Goal: Task Accomplishment & Management: Manage account settings

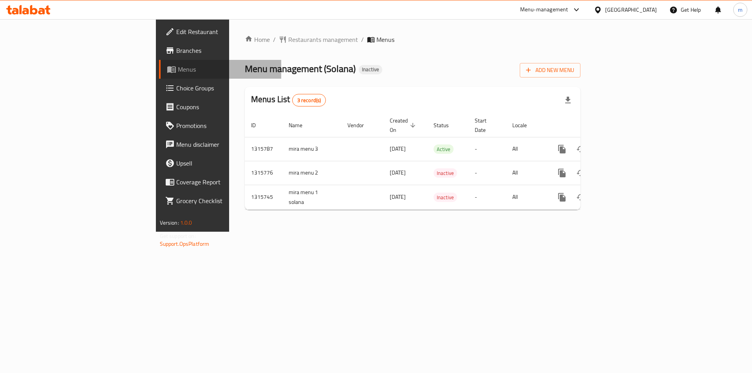
click at [159, 77] on link "Menus" at bounding box center [220, 69] width 123 height 19
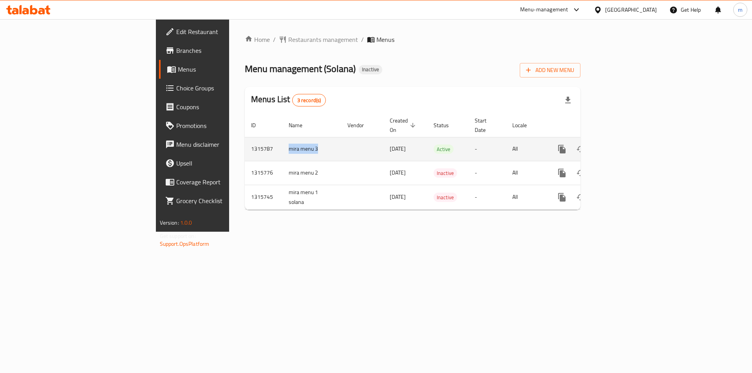
drag, startPoint x: 217, startPoint y: 140, endPoint x: 183, endPoint y: 146, distance: 34.5
click at [282, 146] on td "mira menu 3" at bounding box center [311, 149] width 59 height 24
copy td "mira menu 3"
click at [602, 146] on icon "enhanced table" at bounding box center [599, 149] width 5 height 7
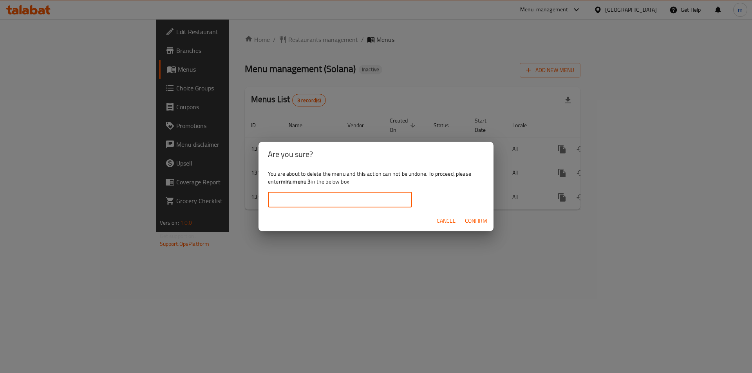
click at [364, 194] on input "text" at bounding box center [340, 200] width 144 height 16
paste input "mira menu 3"
click at [475, 220] on span "Confirm" at bounding box center [476, 221] width 22 height 10
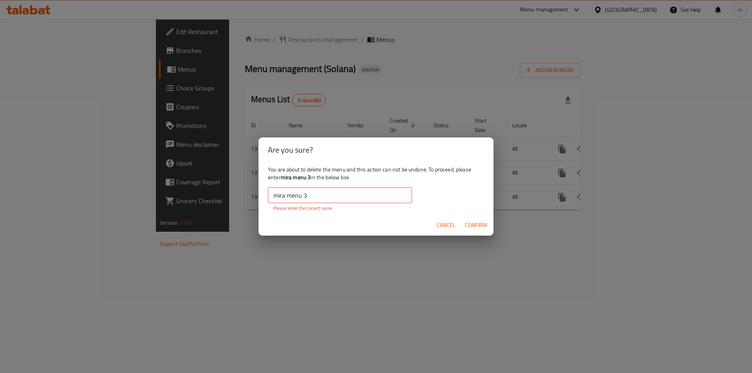
click at [474, 221] on span "Confirm" at bounding box center [476, 226] width 22 height 10
click at [286, 206] on p "Please enter the correct name" at bounding box center [339, 208] width 133 height 7
click at [339, 195] on input "mira menu 3" at bounding box center [340, 196] width 144 height 16
click at [272, 195] on input "mira menu 3" at bounding box center [340, 196] width 144 height 16
click at [326, 200] on input "mira menu 3" at bounding box center [340, 196] width 144 height 16
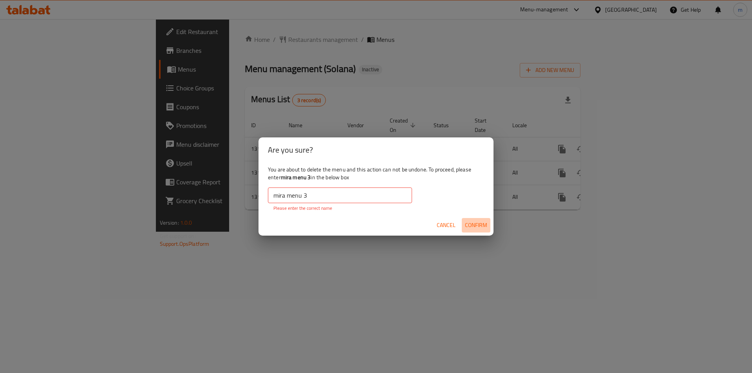
click at [472, 226] on span "Confirm" at bounding box center [476, 226] width 22 height 10
click at [311, 203] on input "mira menu 3" at bounding box center [340, 196] width 144 height 16
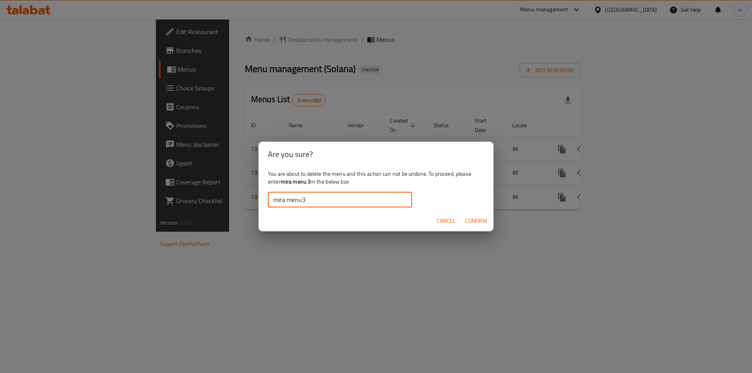
type input "mira menu3"
click at [478, 220] on span "Confirm" at bounding box center [476, 221] width 22 height 10
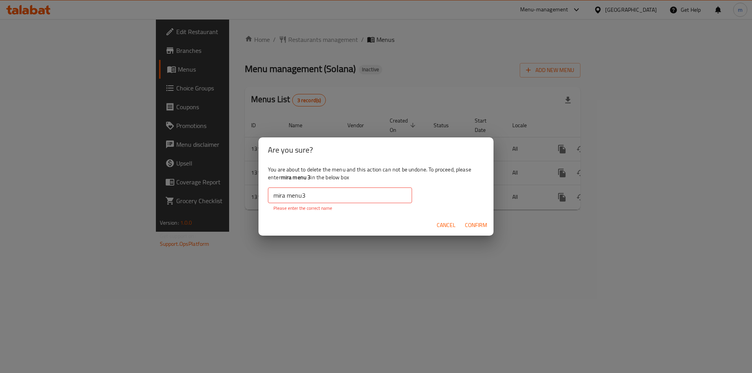
click at [351, 296] on div "Are you sure? You are about to delete the menu and this action can not be undon…" at bounding box center [376, 186] width 752 height 373
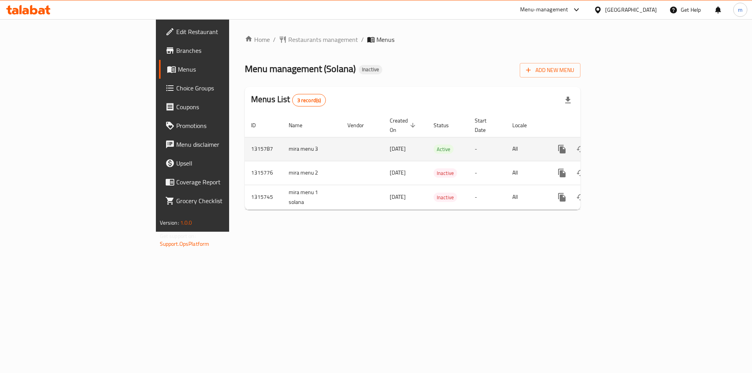
click at [282, 144] on td "mira menu 3" at bounding box center [311, 149] width 59 height 24
click at [282, 139] on td "mira menu 3" at bounding box center [311, 149] width 59 height 24
copy td "mira menu 3"
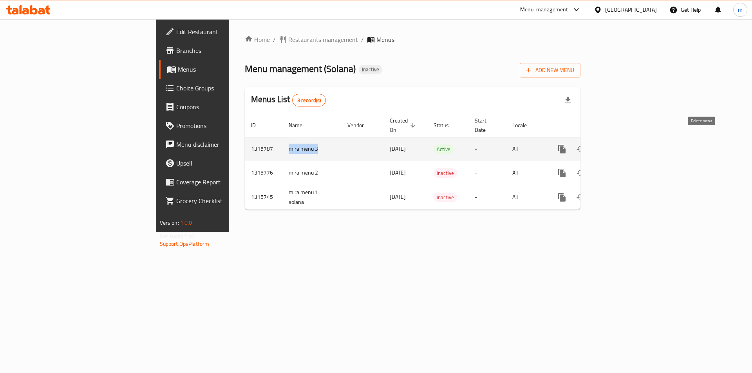
click at [602, 146] on icon "enhanced table" at bounding box center [599, 149] width 5 height 7
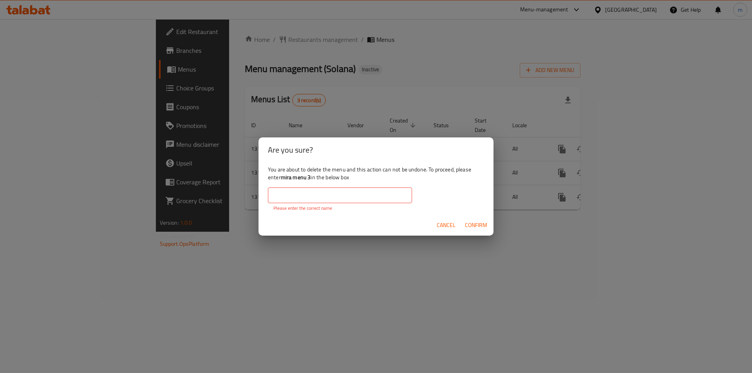
click at [366, 189] on input "text" at bounding box center [340, 196] width 144 height 16
paste input "mira menu 3"
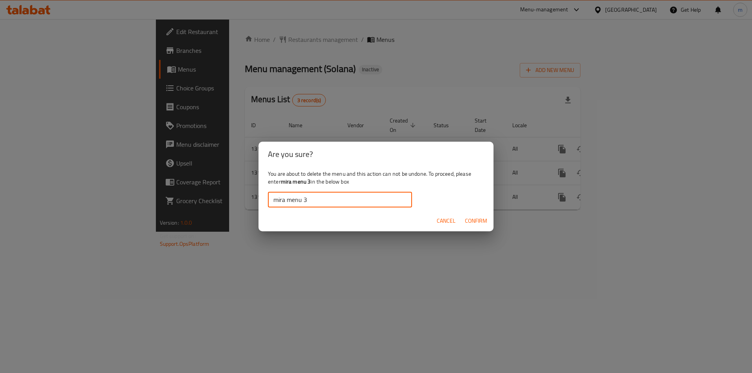
type input "mira menu 3"
click at [472, 220] on span "Confirm" at bounding box center [476, 221] width 22 height 10
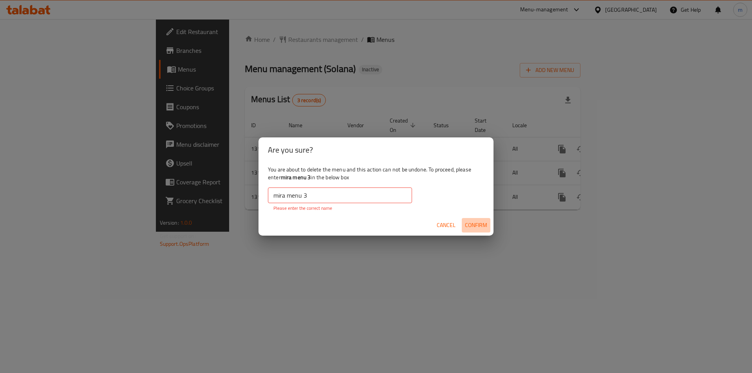
click at [472, 221] on span "Confirm" at bounding box center [476, 226] width 22 height 10
click at [449, 241] on div "Are you sure? You are about to delete the menu and this action can not be undon…" at bounding box center [376, 186] width 752 height 373
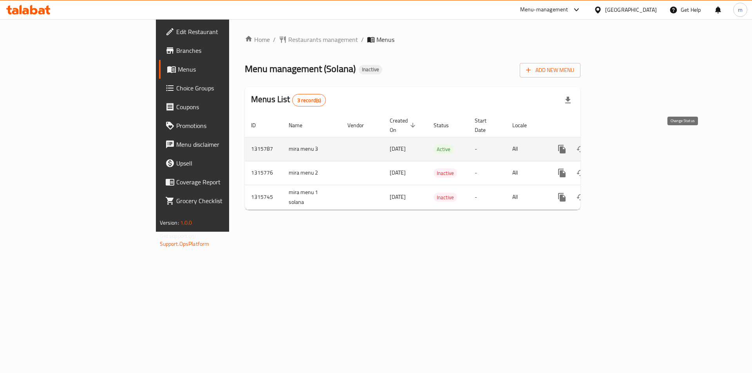
click at [586, 145] on icon "enhanced table" at bounding box center [580, 149] width 9 height 9
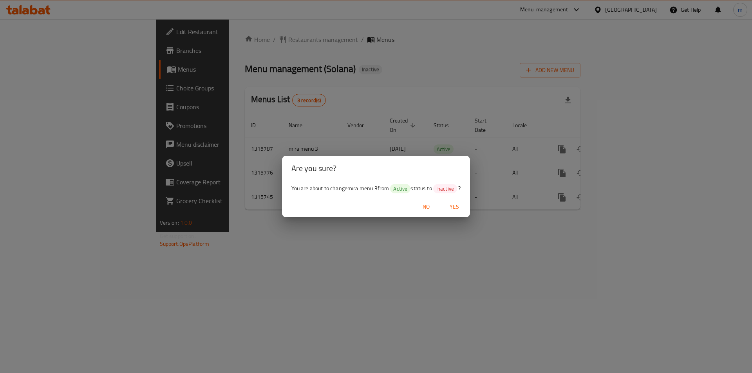
click at [452, 208] on span "Yes" at bounding box center [454, 207] width 19 height 10
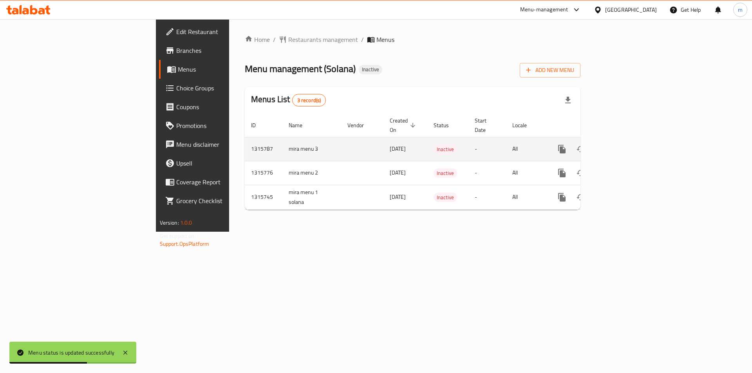
click at [590, 140] on button "enhanced table" at bounding box center [581, 149] width 19 height 19
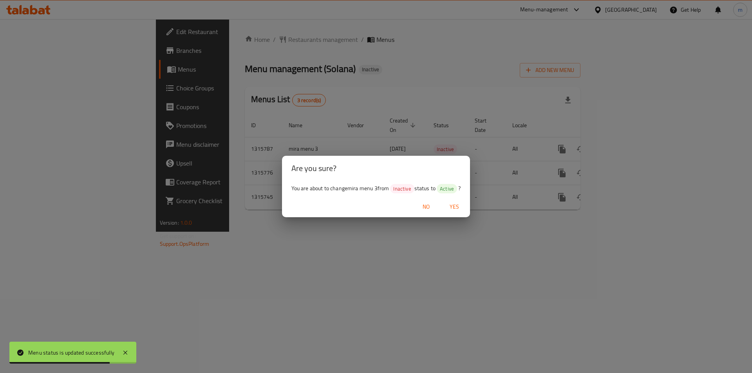
click at [455, 205] on span "Yes" at bounding box center [454, 207] width 19 height 10
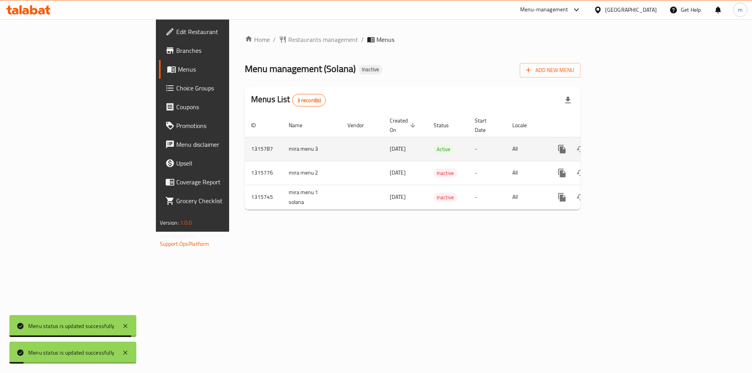
click at [390, 144] on span "05/10/2025" at bounding box center [398, 149] width 16 height 10
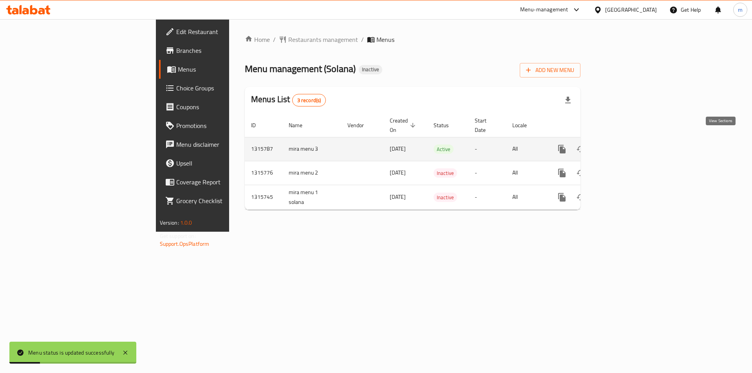
click at [628, 147] on link "enhanced table" at bounding box center [618, 149] width 19 height 19
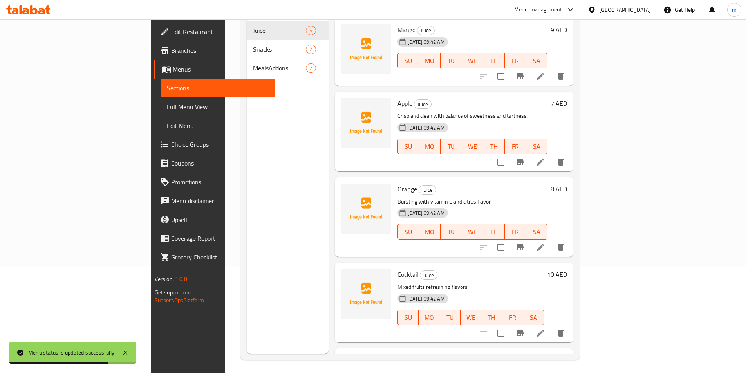
scroll to position [110, 0]
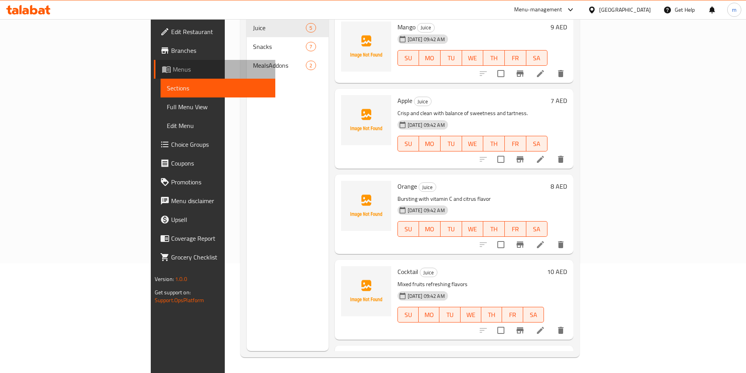
click at [154, 63] on link "Menus" at bounding box center [214, 69] width 121 height 19
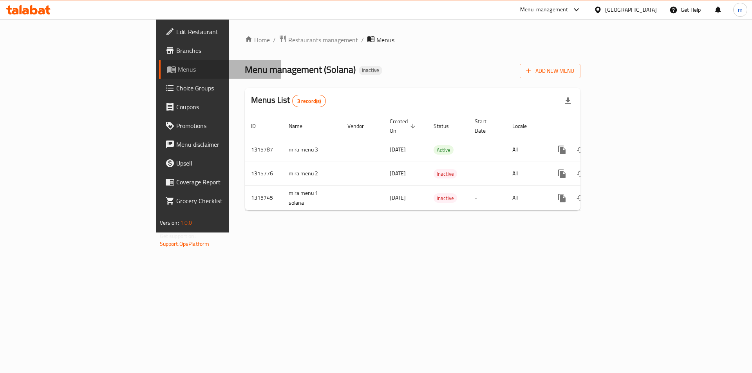
click at [159, 63] on link "Menus" at bounding box center [220, 69] width 123 height 19
click at [229, 233] on div "Home / Restaurants management / Menus Menu management ( Solana ) Inactive Add N…" at bounding box center [412, 125] width 367 height 213
click at [288, 39] on span "Restaurants management" at bounding box center [323, 39] width 70 height 9
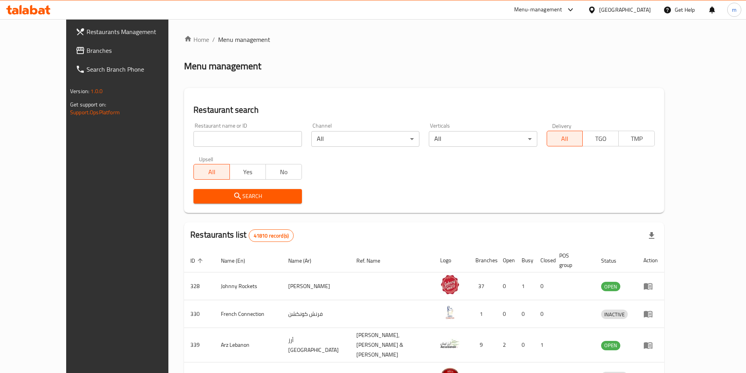
click at [87, 54] on span "Branches" at bounding box center [136, 50] width 98 height 9
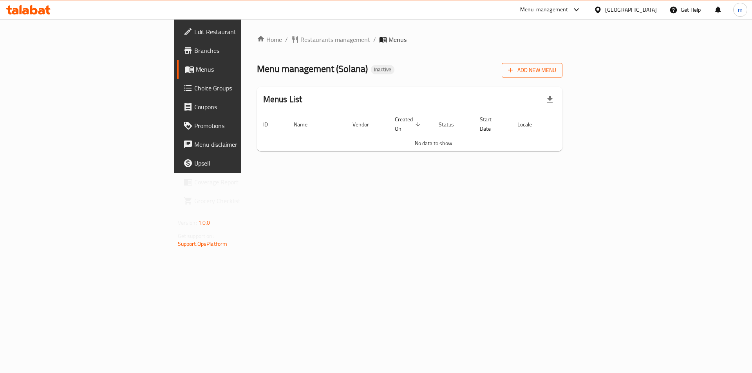
click at [556, 69] on span "Add New Menu" at bounding box center [532, 70] width 48 height 10
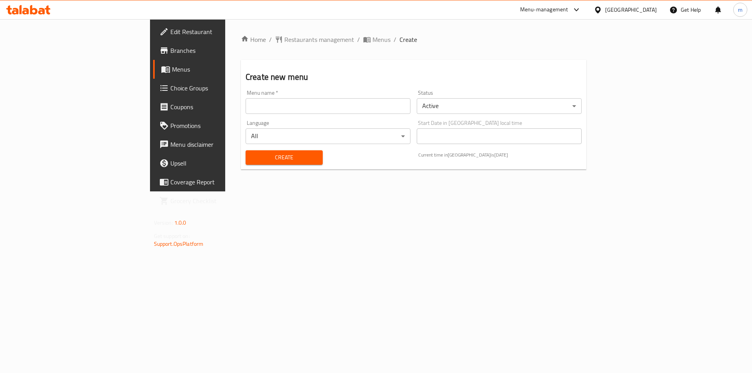
click at [268, 107] on input "text" at bounding box center [328, 106] width 165 height 16
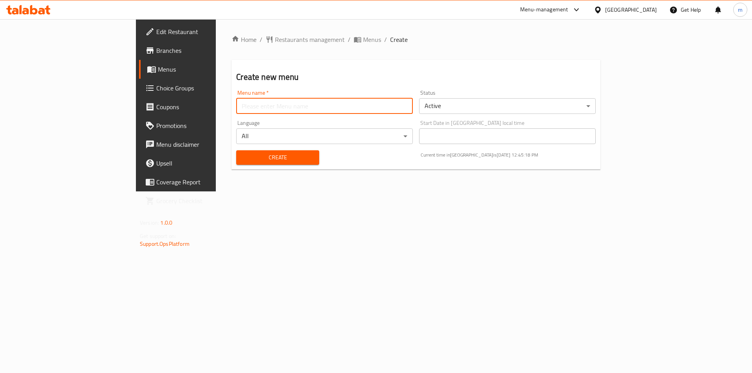
type input "m.saeed.7436"
click at [242, 157] on span "Create" at bounding box center [277, 158] width 70 height 10
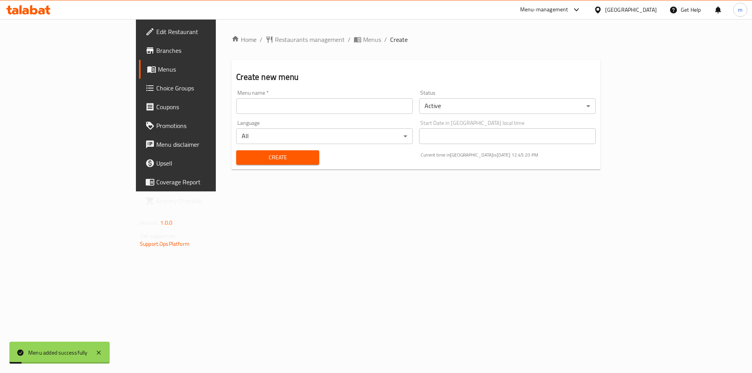
click at [158, 70] on span "Menus" at bounding box center [207, 69] width 98 height 9
